Goal: Transaction & Acquisition: Purchase product/service

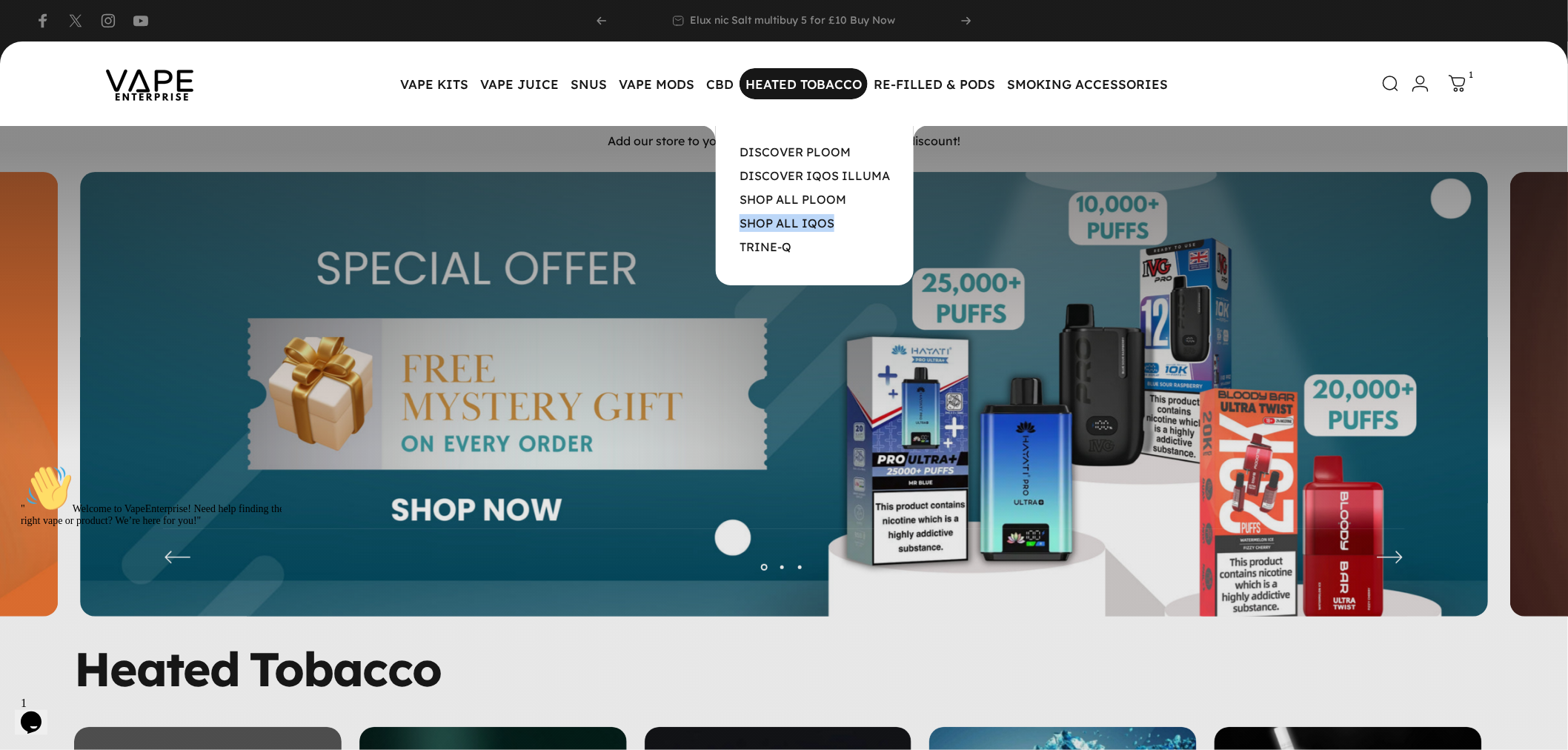
drag, startPoint x: 731, startPoint y: 218, endPoint x: 833, endPoint y: 221, distance: 102.0
click at [833, 221] on p "SHOP ALL IQOS" at bounding box center [815, 223] width 198 height 18
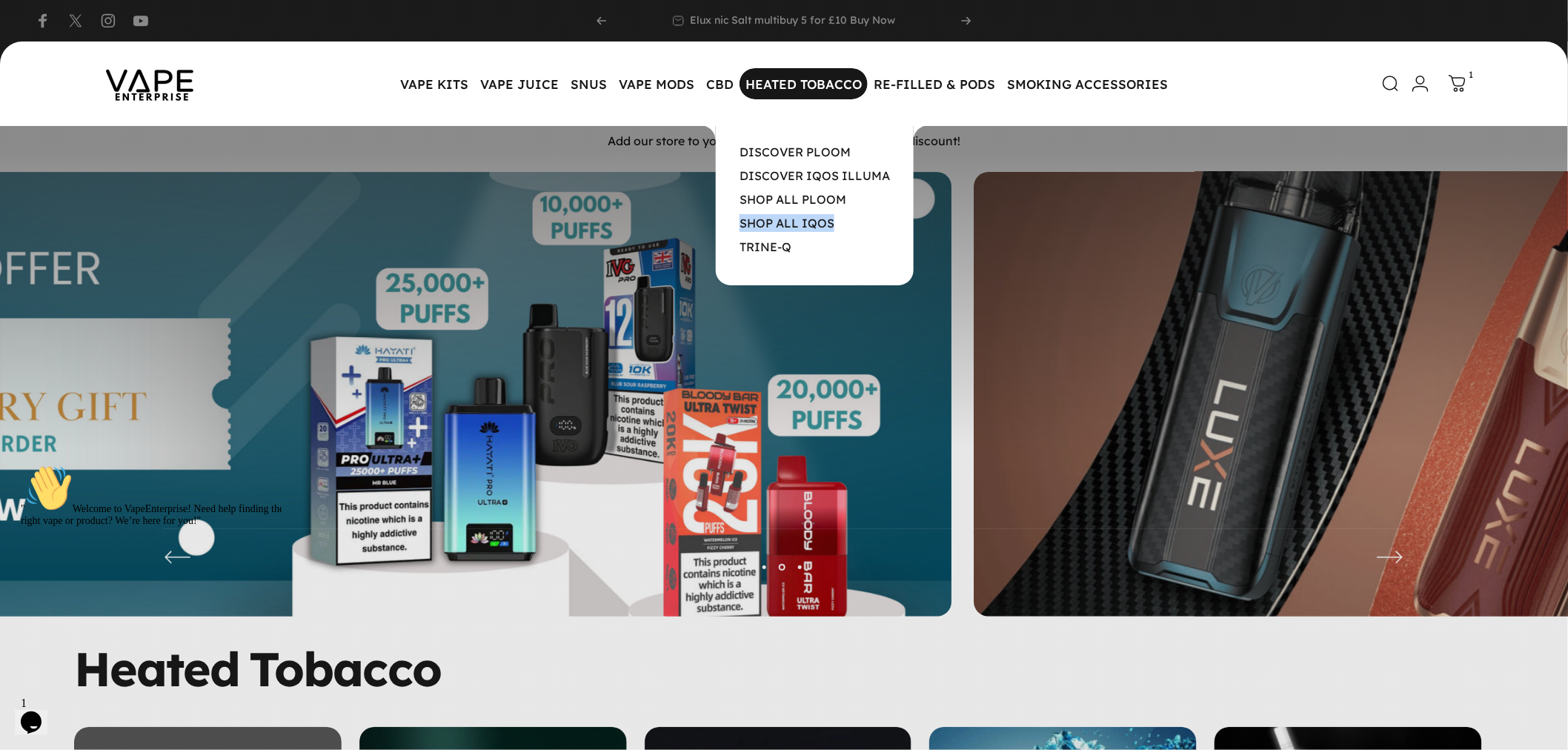
copy link "SHOP ALL IQOS"
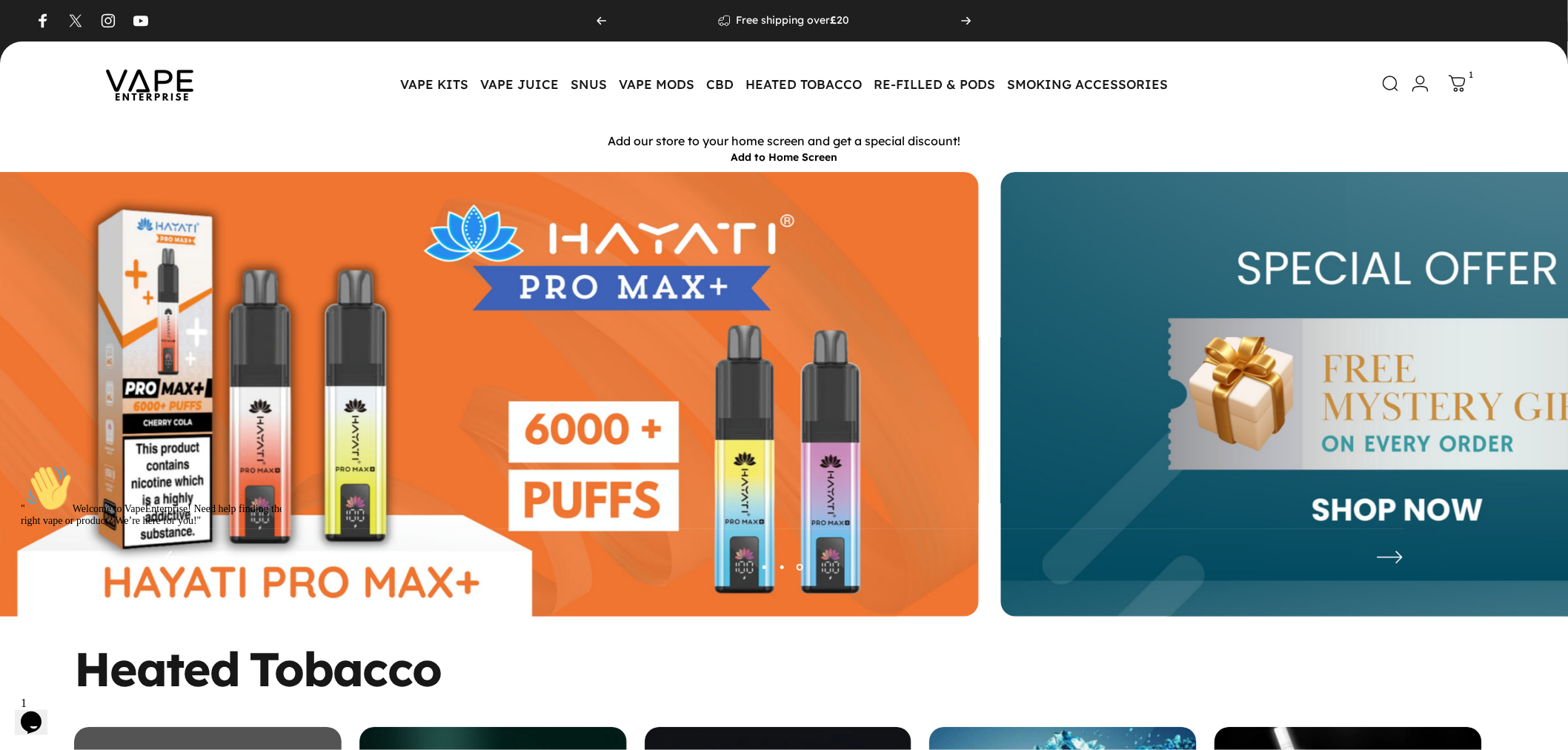
click at [300, 356] on img at bounding box center [274, 405] width 1408 height 467
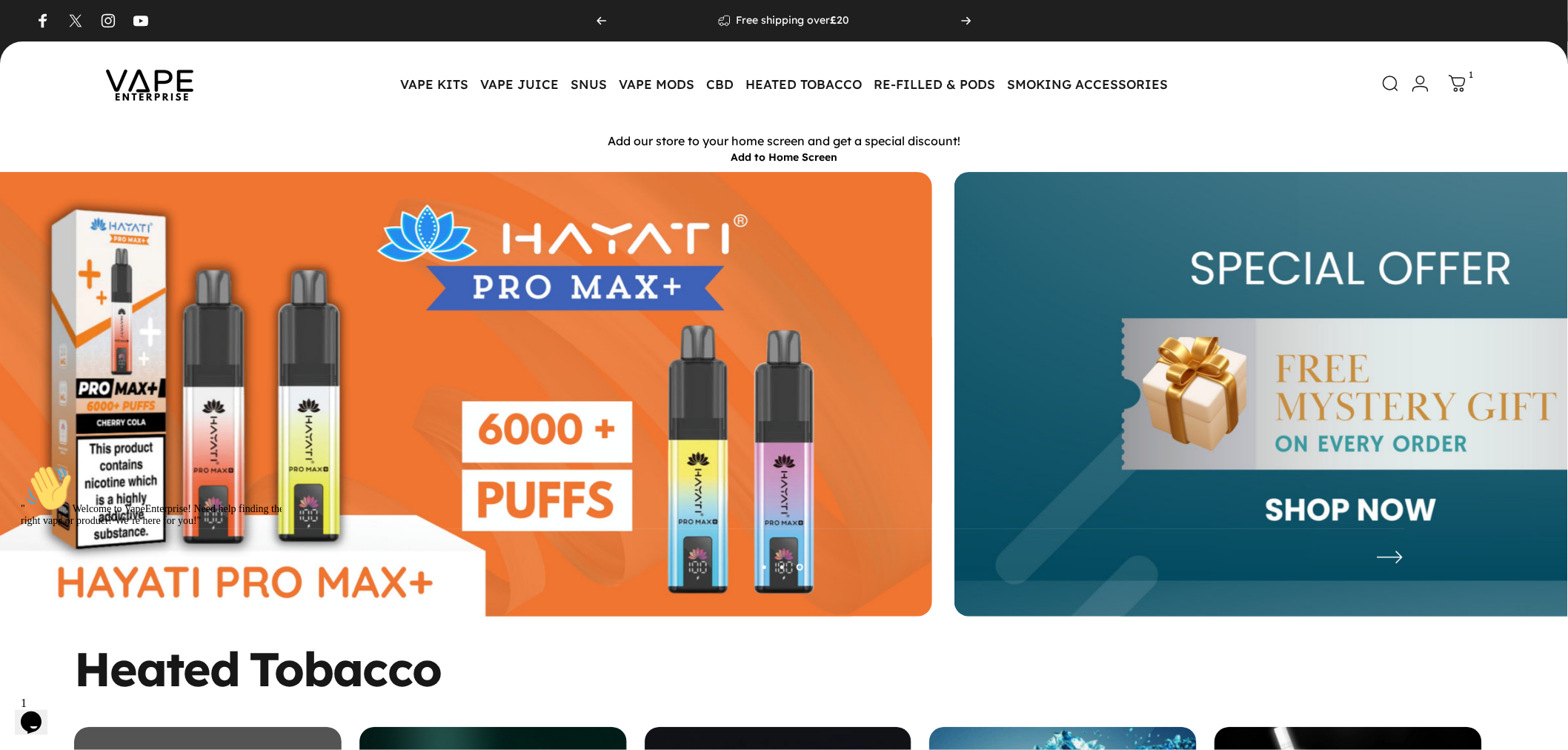
click at [304, 357] on img at bounding box center [227, 405] width 1408 height 467
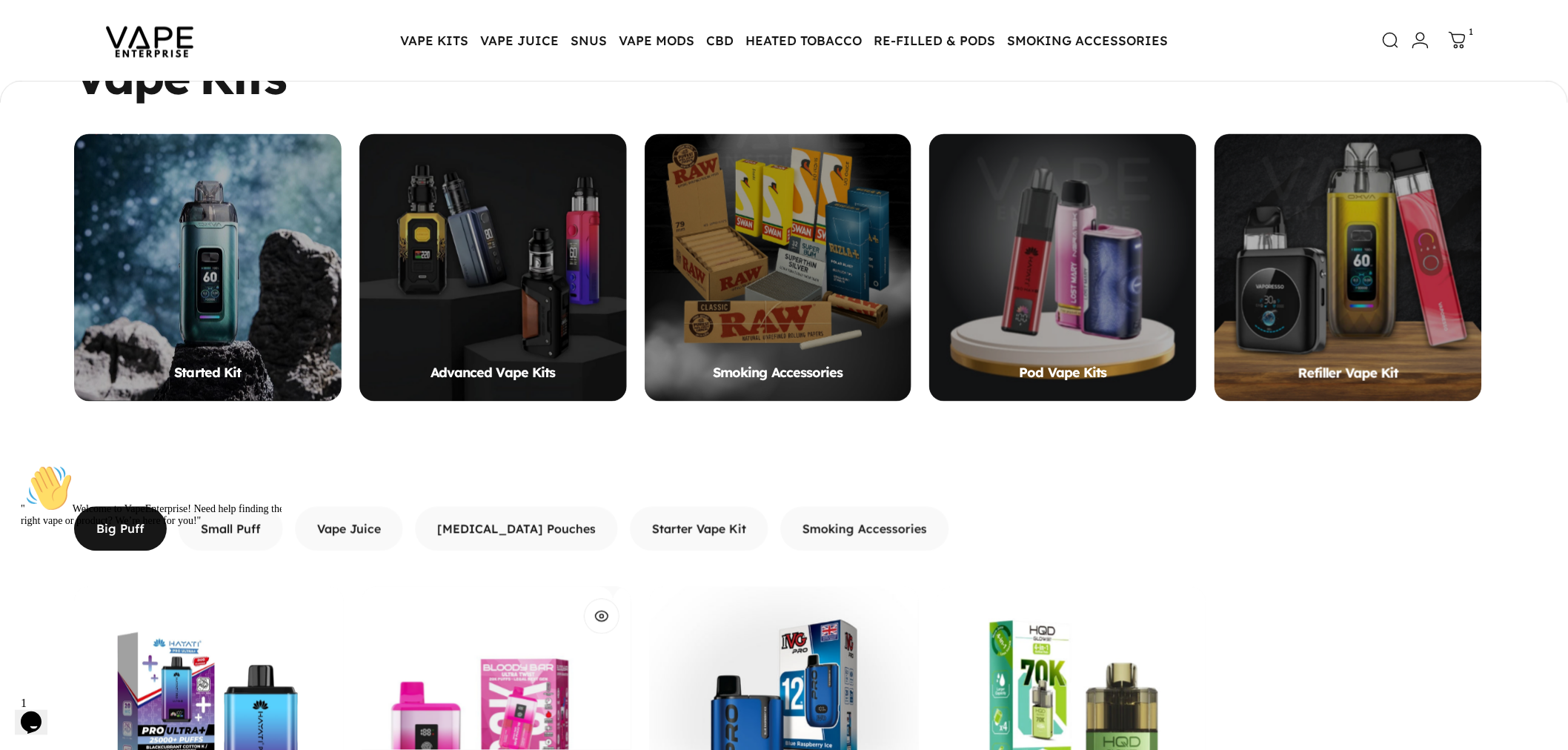
scroll to position [1396, 0]
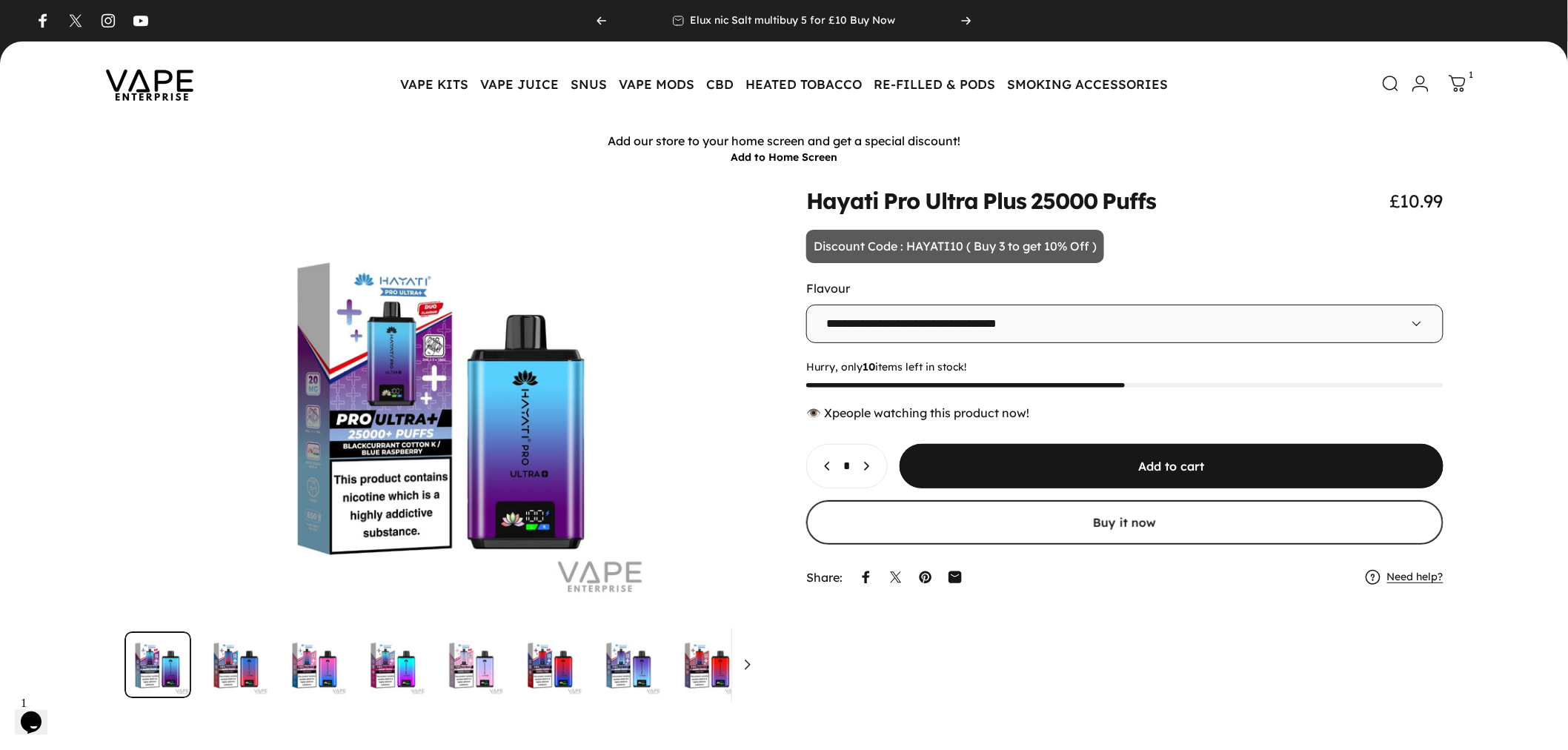
drag, startPoint x: 906, startPoint y: 247, endPoint x: 959, endPoint y: 245, distance: 53.0
click at [959, 245] on p "Discount Code : HAYATI10 ( Buy 3 to get 10% Off )" at bounding box center [954, 247] width 298 height 34
copy p "HAYATI10"
